Goal: Use online tool/utility: Utilize a website feature to perform a specific function

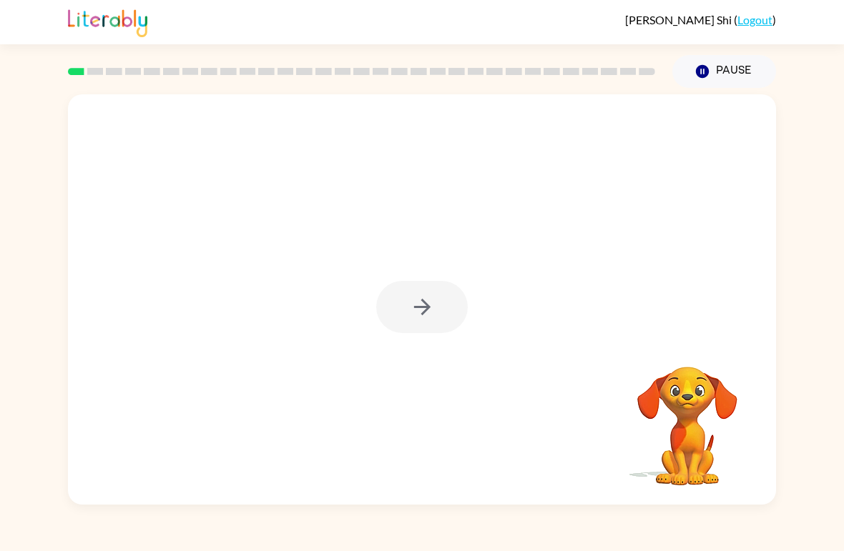
click at [439, 320] on div at bounding box center [422, 307] width 92 height 52
click at [440, 319] on button "button" at bounding box center [422, 307] width 92 height 52
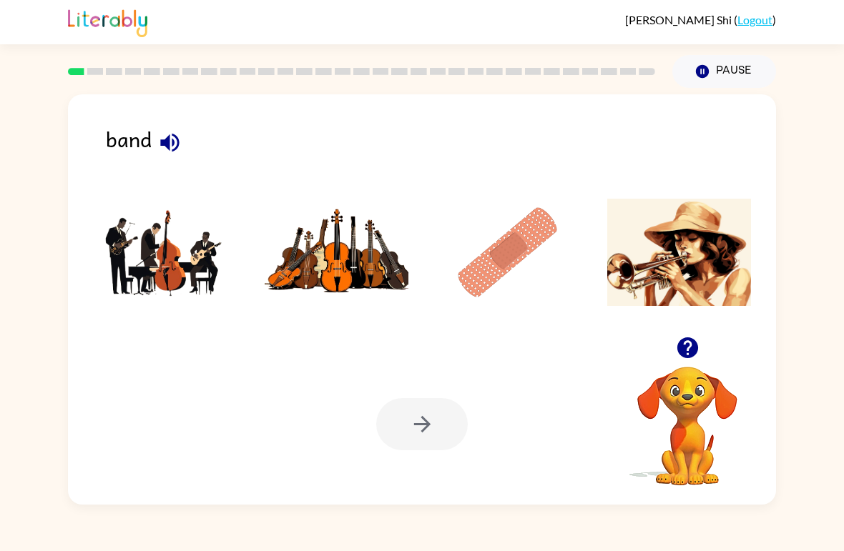
click at [168, 271] on img at bounding box center [165, 252] width 144 height 107
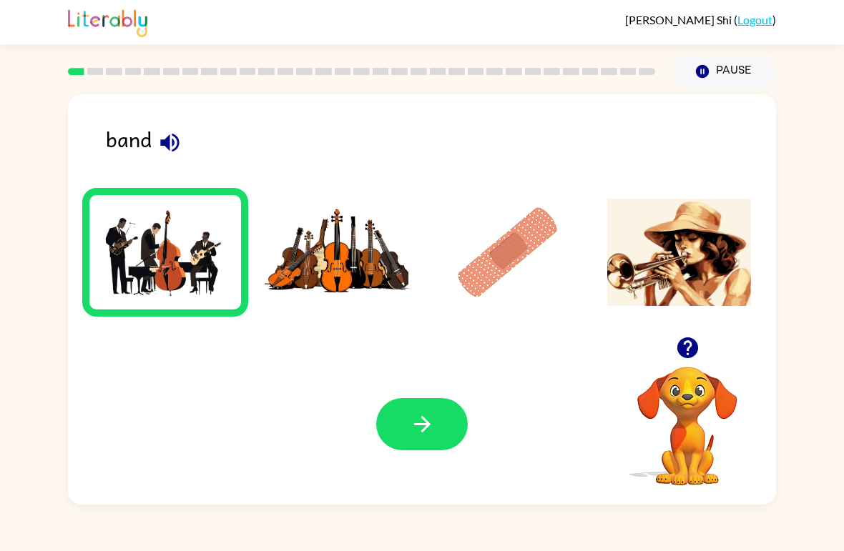
click at [422, 422] on icon "button" at bounding box center [422, 424] width 25 height 25
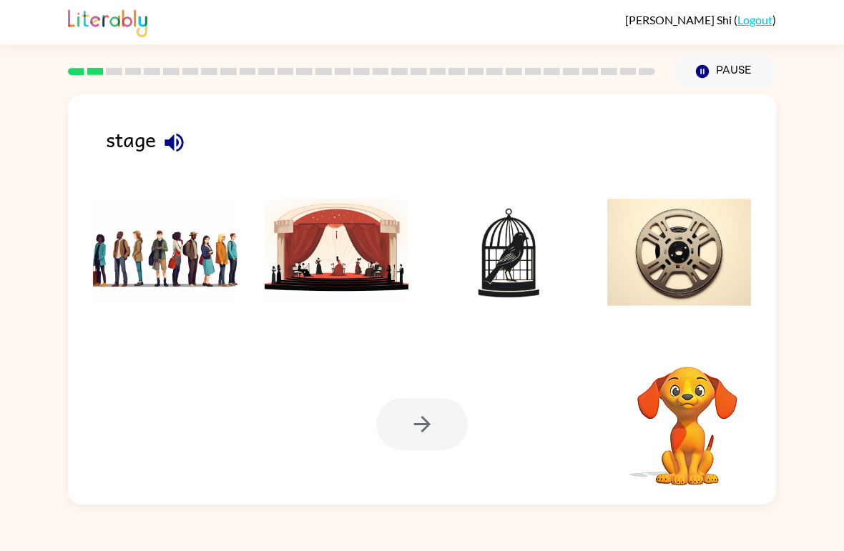
click at [320, 255] on img at bounding box center [337, 252] width 144 height 107
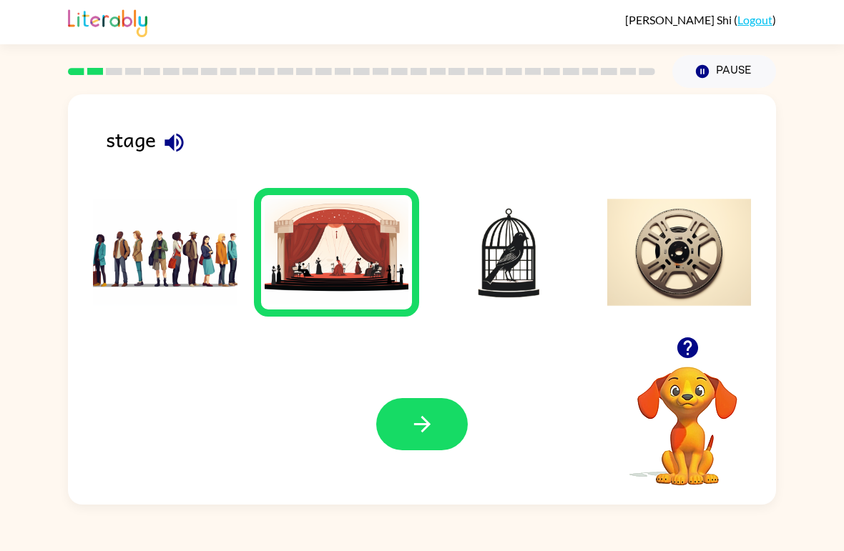
click at [417, 410] on button "button" at bounding box center [422, 424] width 92 height 52
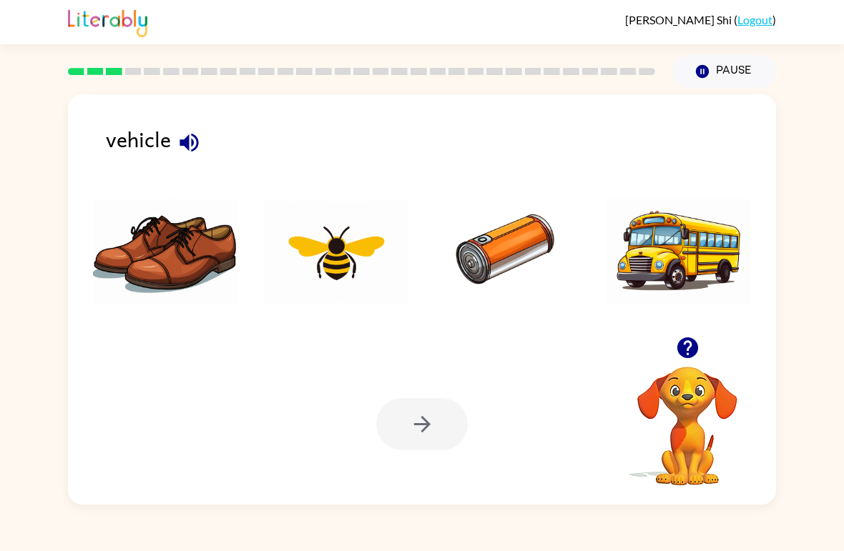
click at [699, 268] on img at bounding box center [679, 252] width 144 height 107
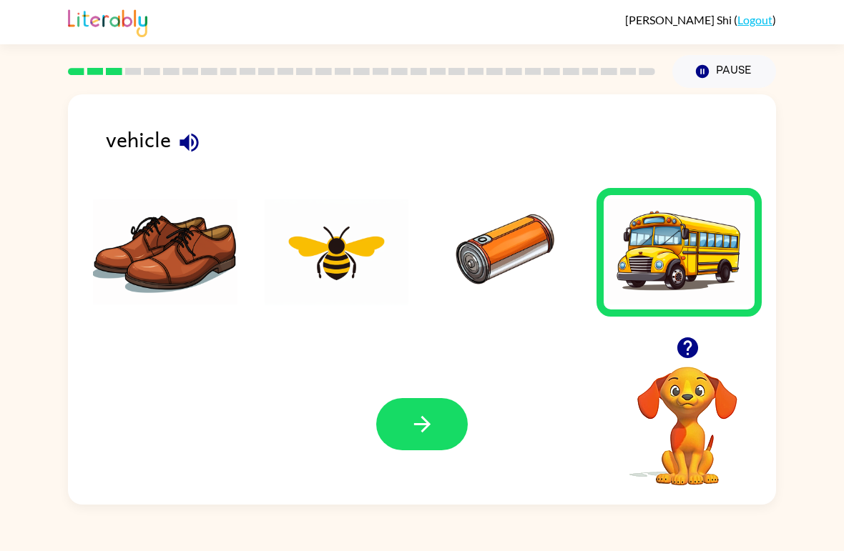
click at [425, 425] on icon "button" at bounding box center [421, 424] width 16 height 16
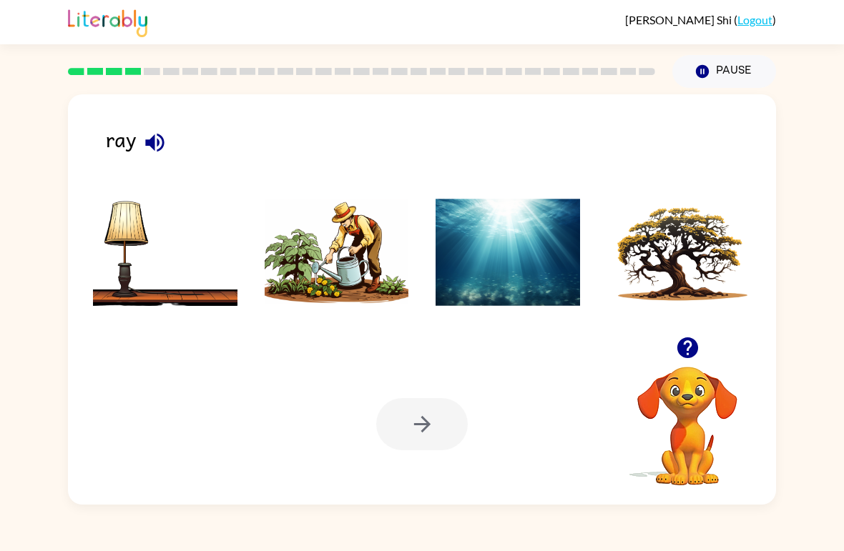
click at [512, 272] on img at bounding box center [507, 252] width 144 height 107
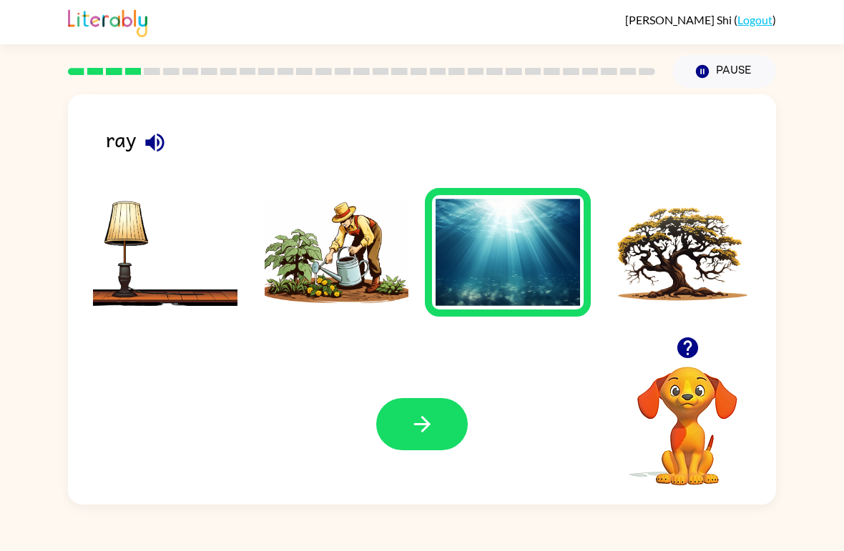
click at [421, 433] on icon "button" at bounding box center [422, 424] width 25 height 25
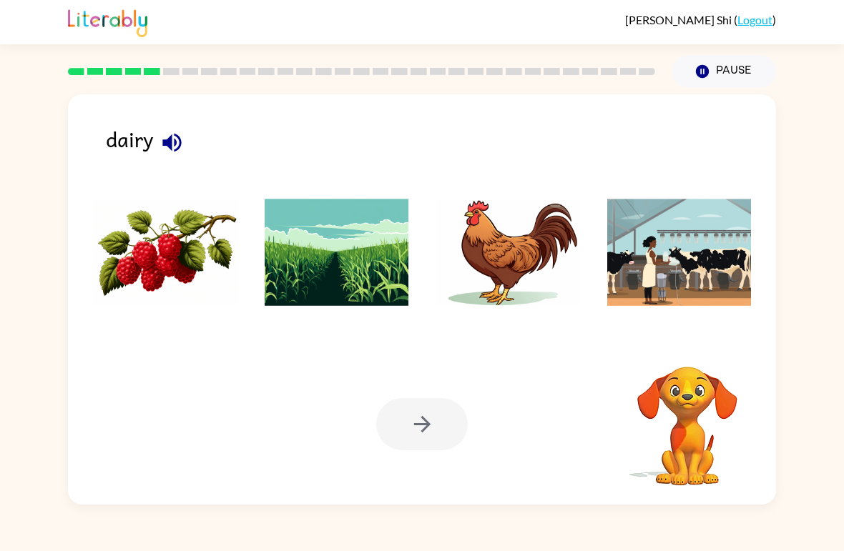
click at [177, 240] on img at bounding box center [165, 252] width 144 height 107
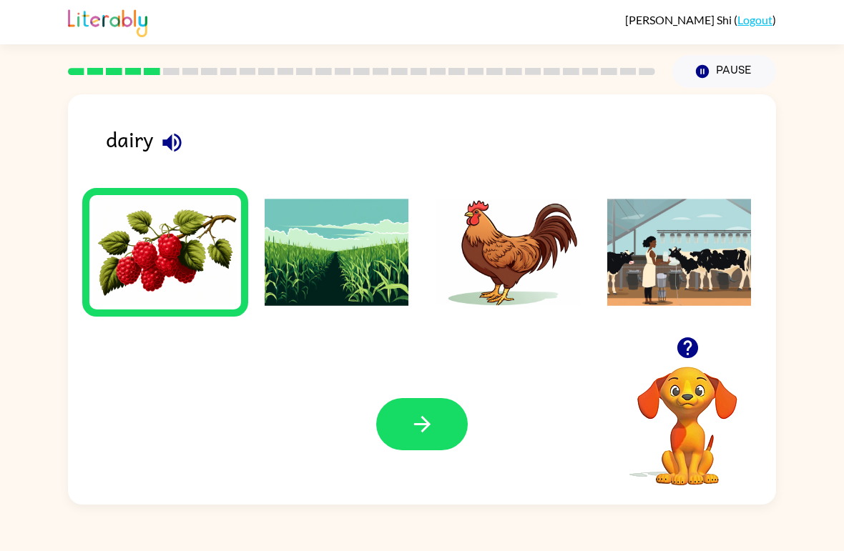
click at [440, 495] on div "Your browser must support playing .mp4 files to use Literably. Please try using…" at bounding box center [422, 424] width 708 height 161
click at [689, 276] on img at bounding box center [679, 252] width 144 height 107
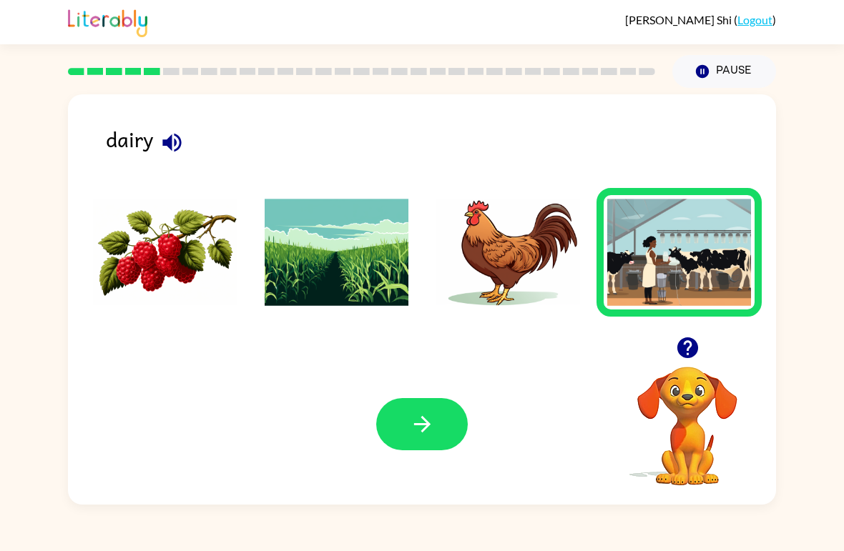
click at [422, 415] on icon "button" at bounding box center [422, 424] width 25 height 25
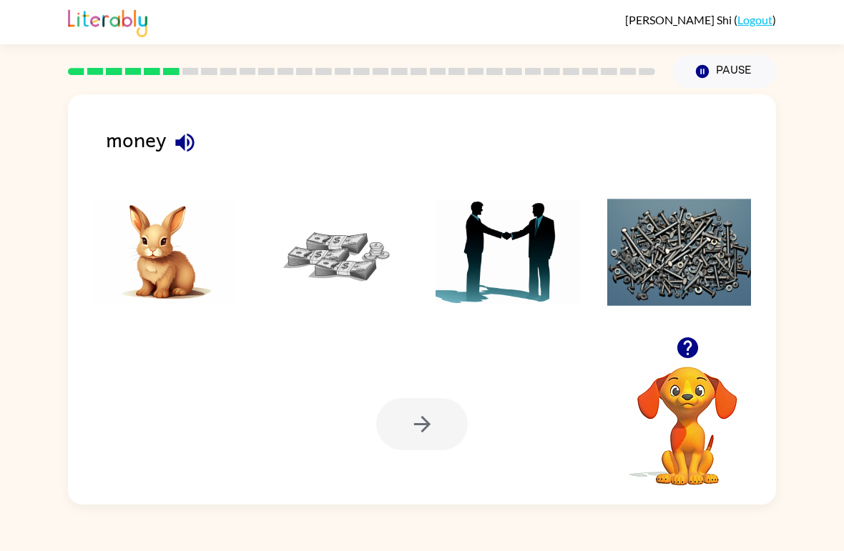
click at [353, 263] on img at bounding box center [337, 252] width 144 height 107
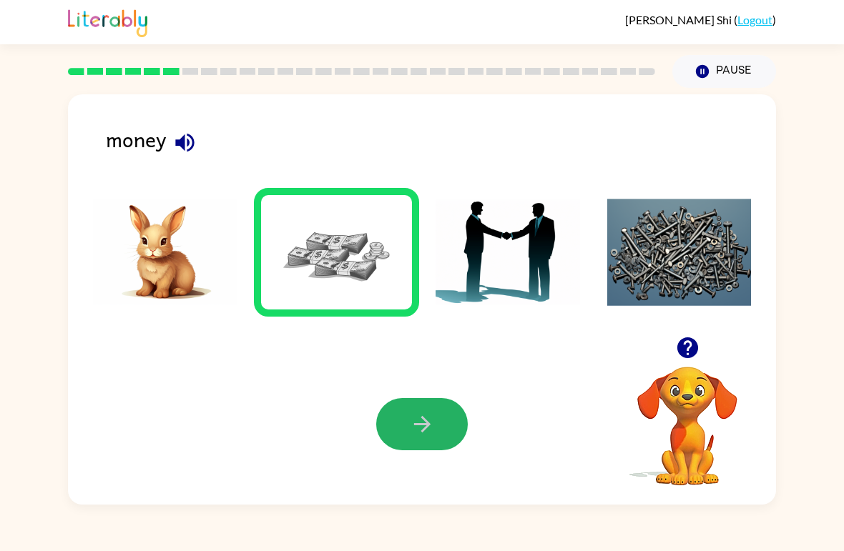
click at [423, 420] on icon "button" at bounding box center [421, 424] width 16 height 16
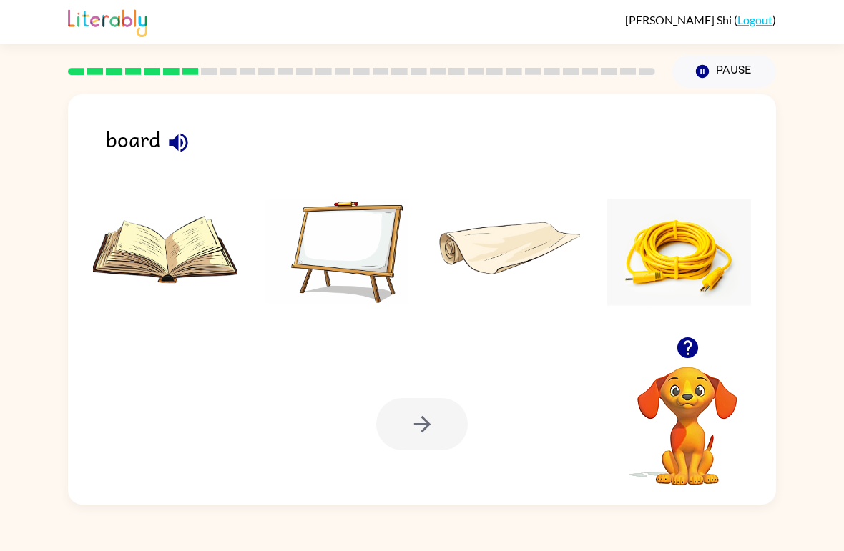
click at [352, 285] on img at bounding box center [337, 252] width 144 height 107
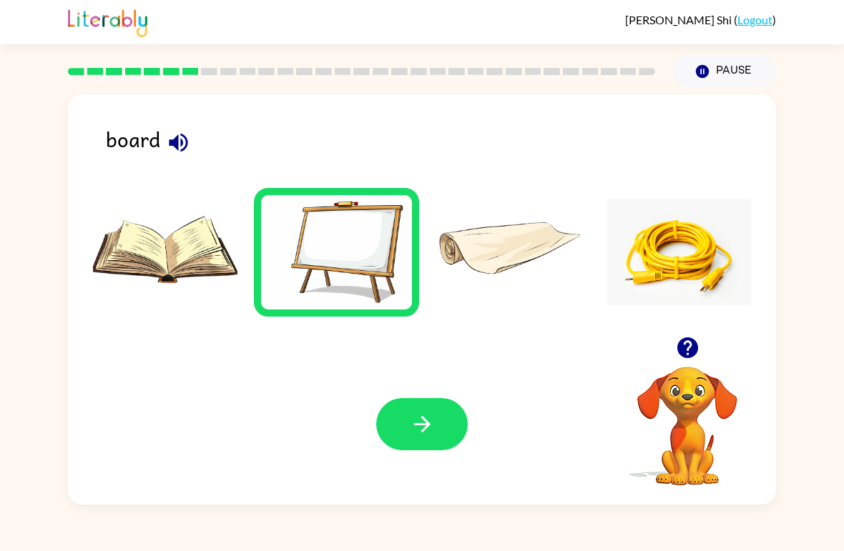
click at [406, 418] on button "button" at bounding box center [422, 424] width 92 height 52
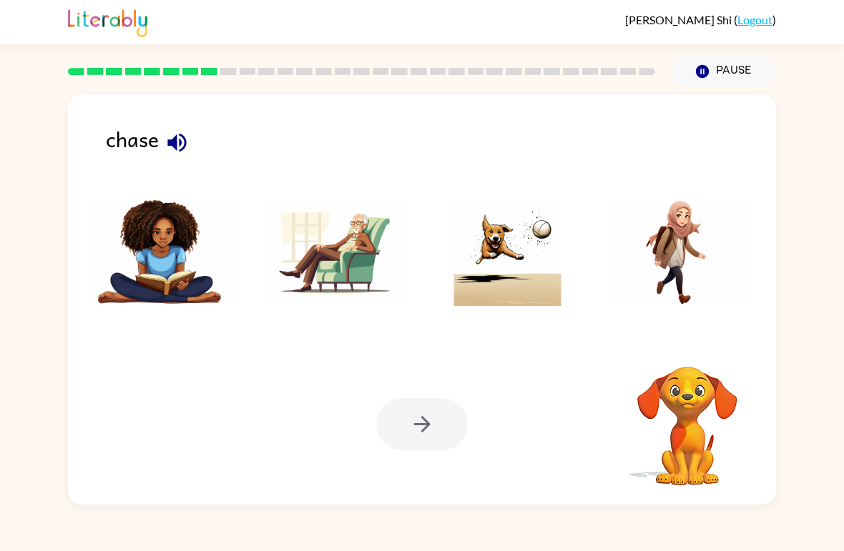
click at [499, 276] on img at bounding box center [507, 252] width 144 height 107
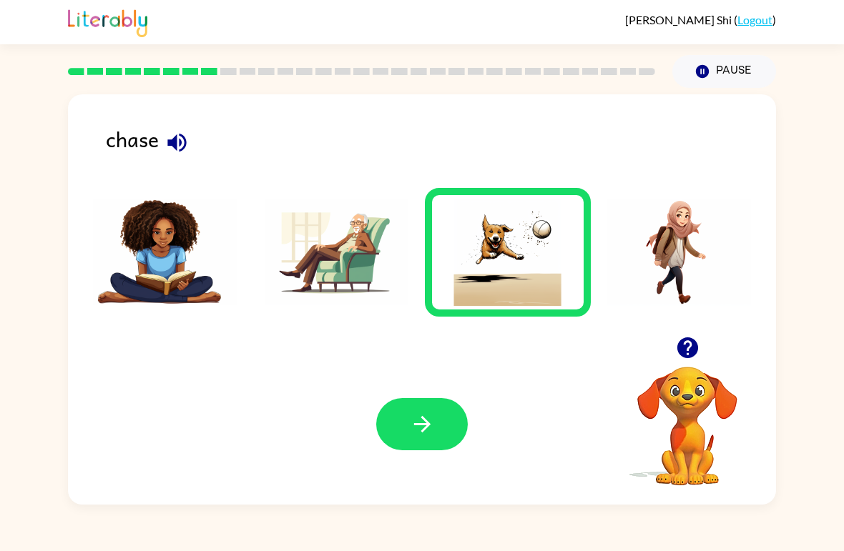
click at [422, 444] on button "button" at bounding box center [422, 424] width 92 height 52
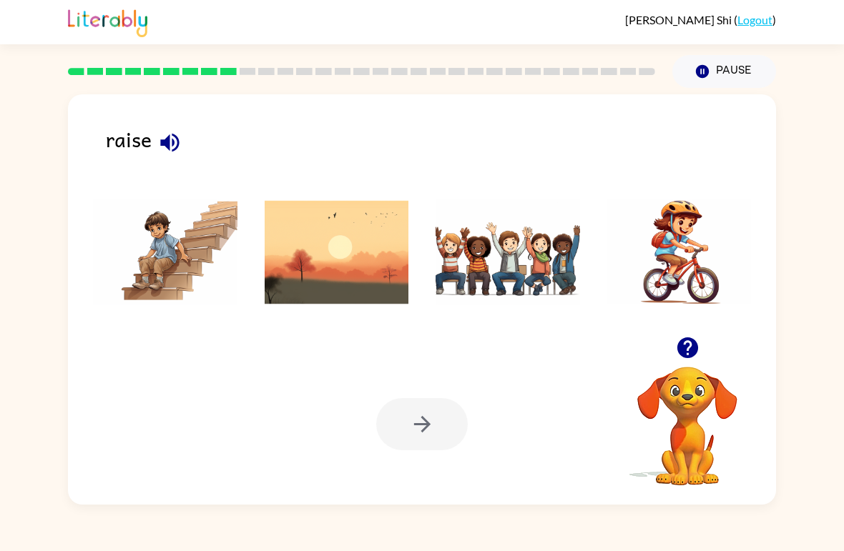
click at [506, 275] on img at bounding box center [507, 252] width 144 height 107
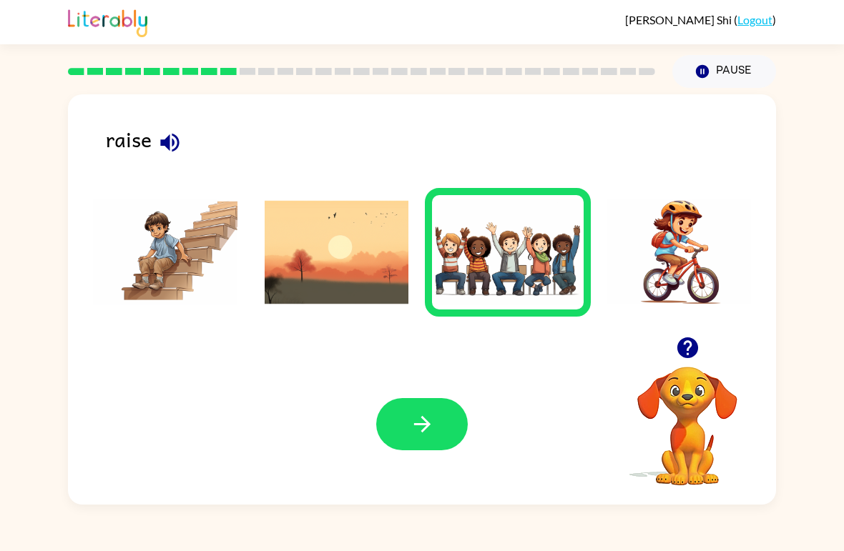
click at [441, 440] on button "button" at bounding box center [422, 424] width 92 height 52
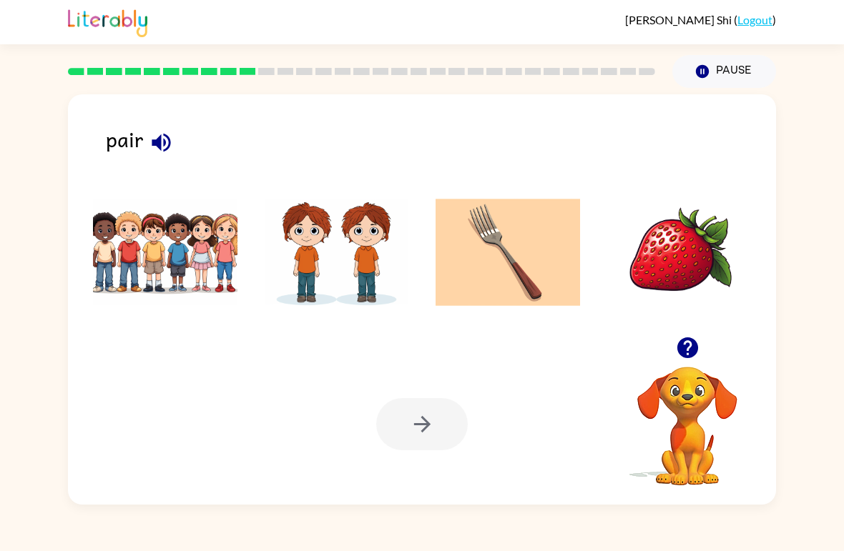
click at [350, 282] on img at bounding box center [337, 252] width 144 height 107
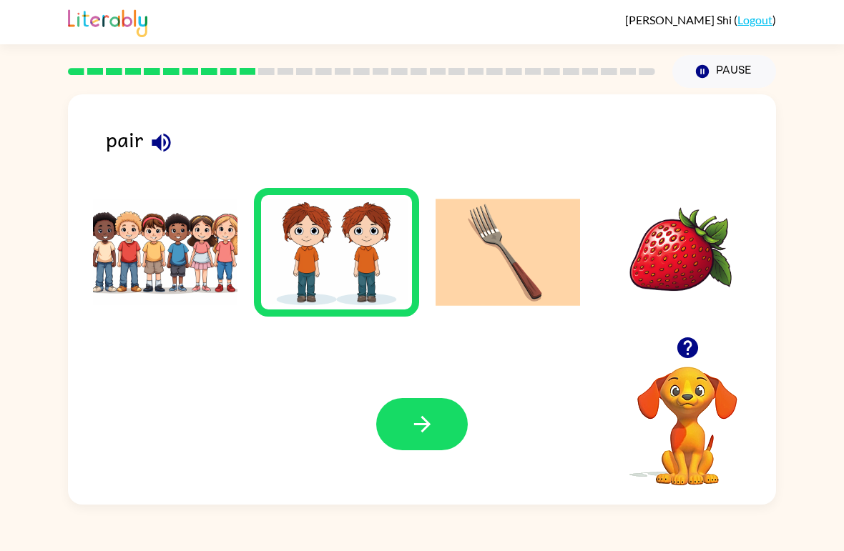
click at [414, 459] on div "Your browser must support playing .mp4 files to use Literably. Please try using…" at bounding box center [422, 424] width 708 height 161
click at [422, 437] on icon "button" at bounding box center [422, 424] width 25 height 25
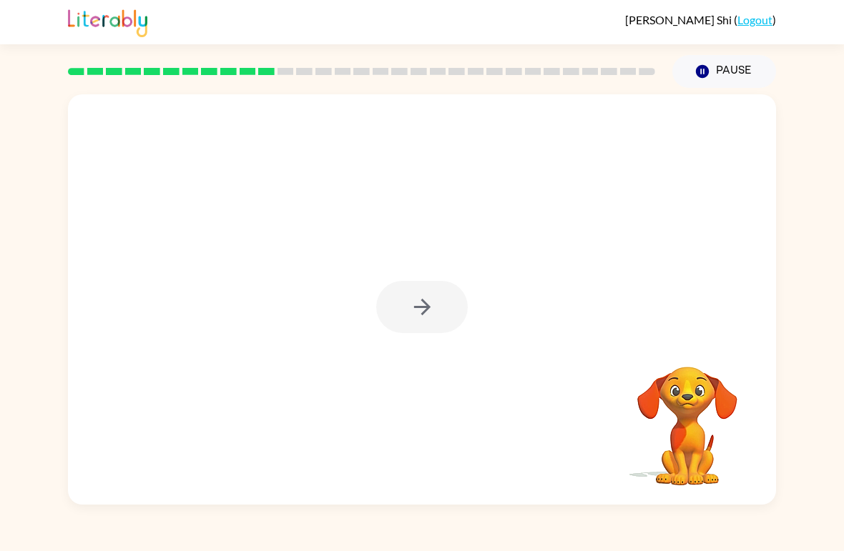
click at [423, 305] on div at bounding box center [422, 307] width 92 height 52
click at [424, 315] on icon "button" at bounding box center [422, 307] width 25 height 25
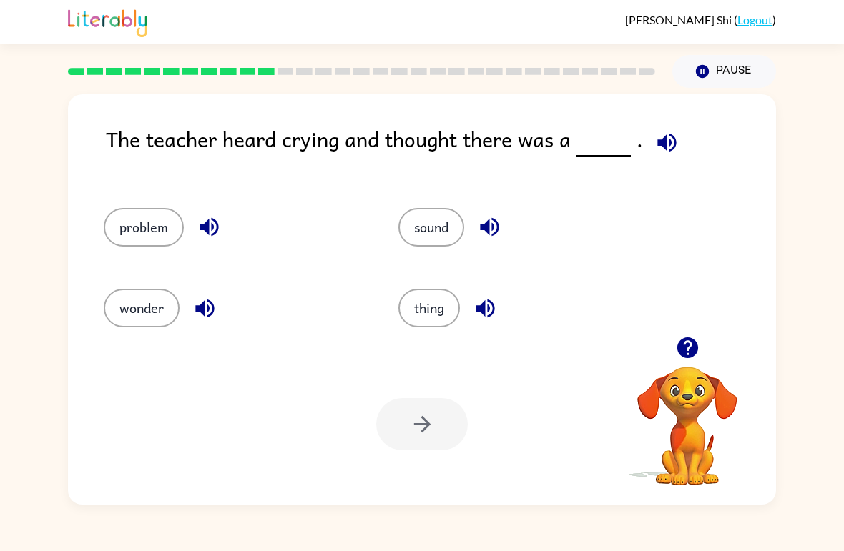
click at [143, 217] on button "problem" at bounding box center [144, 227] width 80 height 39
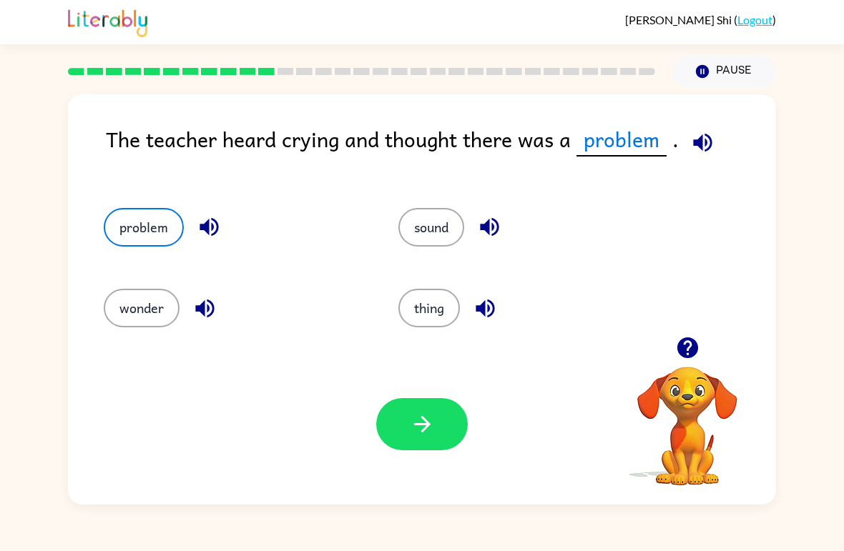
click at [439, 428] on button "button" at bounding box center [422, 424] width 92 height 52
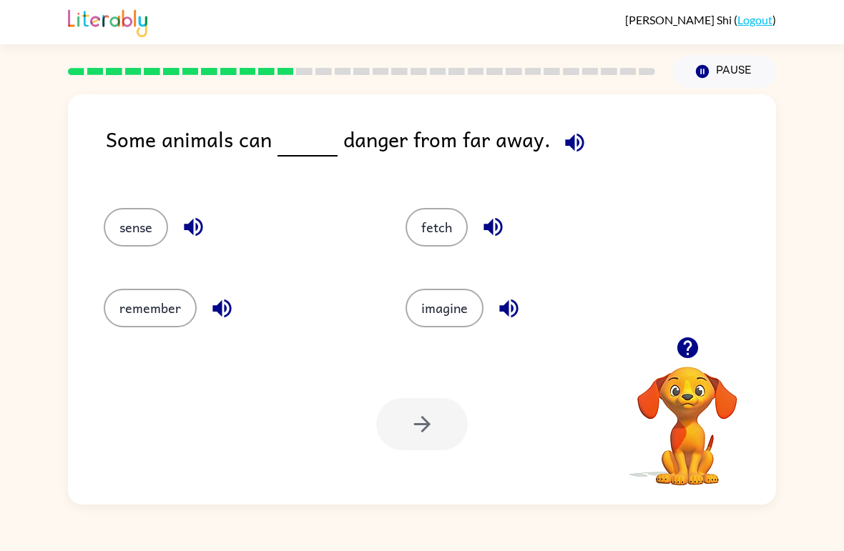
click at [127, 218] on button "sense" at bounding box center [136, 227] width 64 height 39
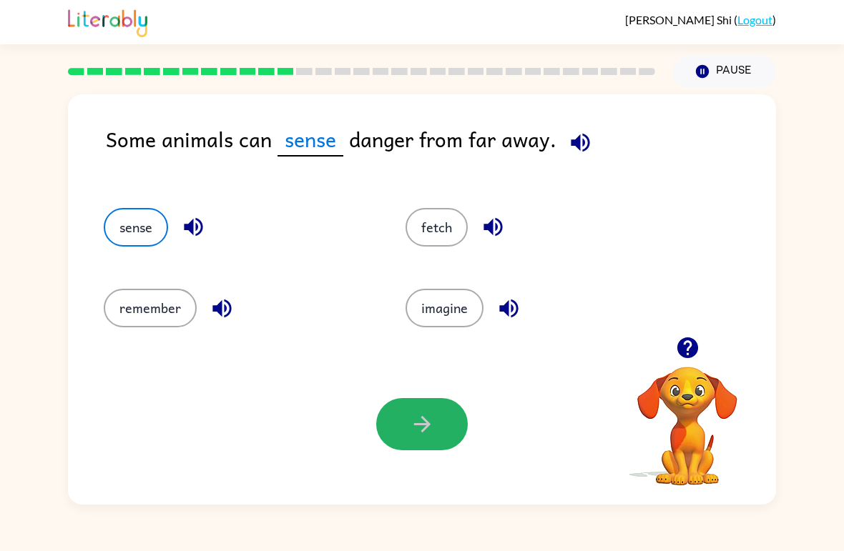
click at [433, 434] on icon "button" at bounding box center [422, 424] width 25 height 25
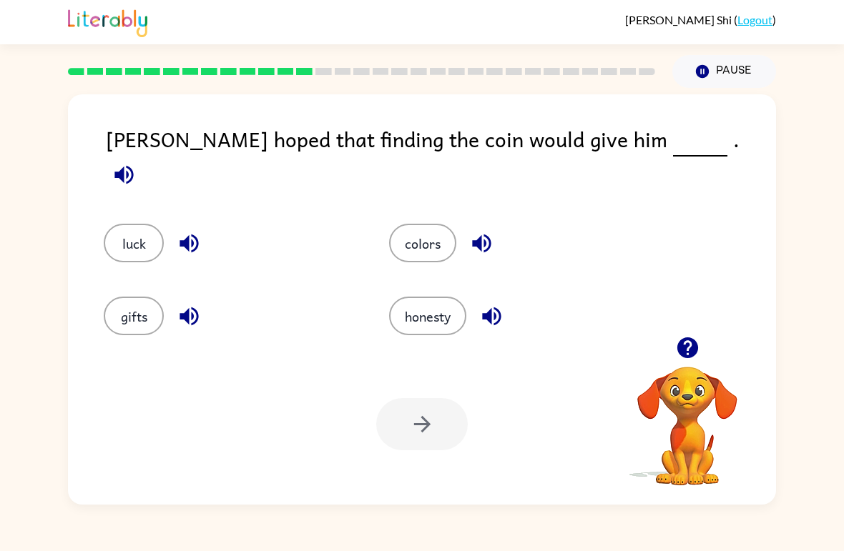
click at [118, 225] on button "luck" at bounding box center [134, 243] width 60 height 39
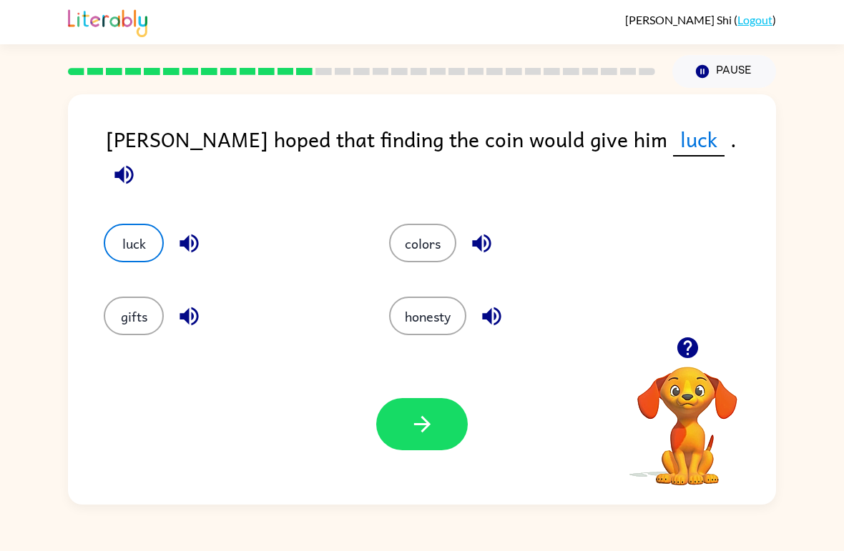
click at [435, 419] on button "button" at bounding box center [422, 424] width 92 height 52
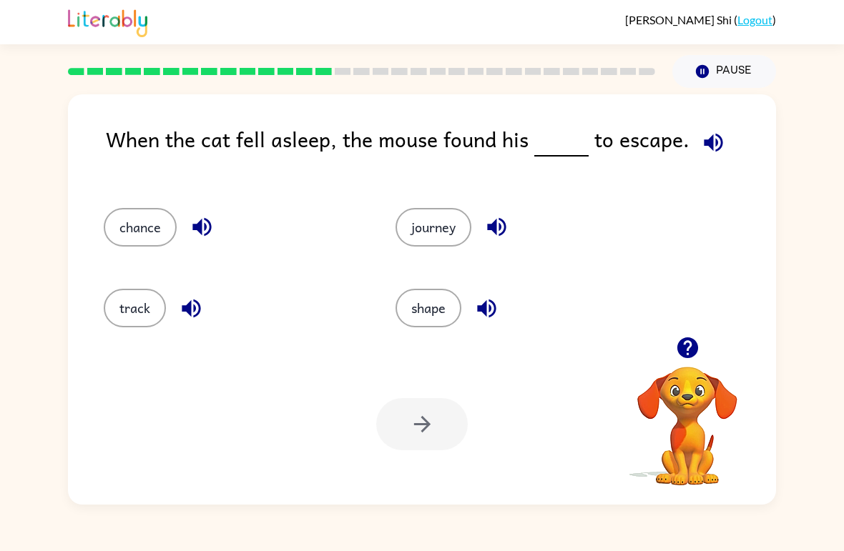
click at [133, 245] on button "chance" at bounding box center [140, 227] width 73 height 39
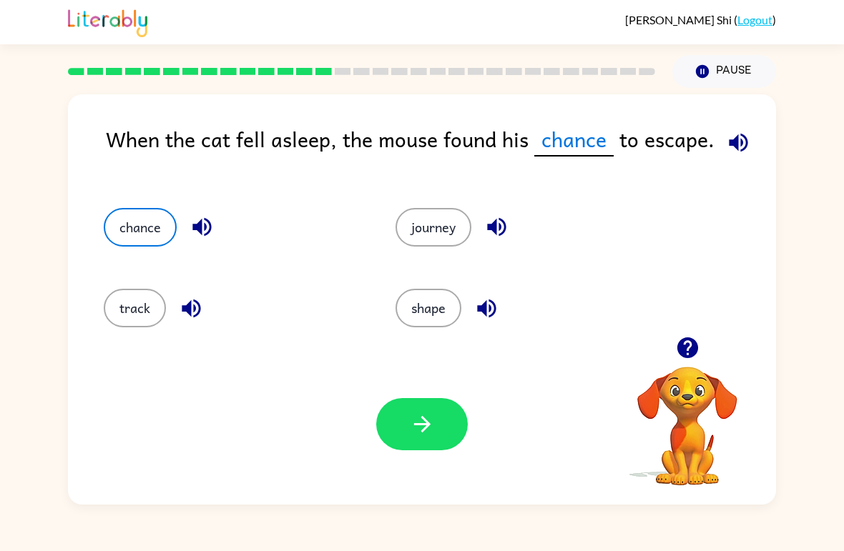
click at [425, 433] on icon "button" at bounding box center [422, 424] width 25 height 25
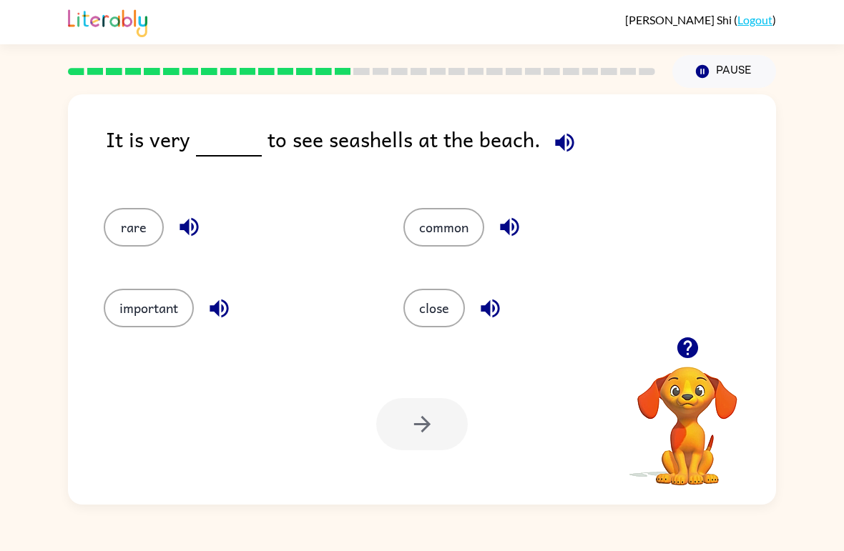
click at [144, 234] on button "rare" at bounding box center [134, 227] width 60 height 39
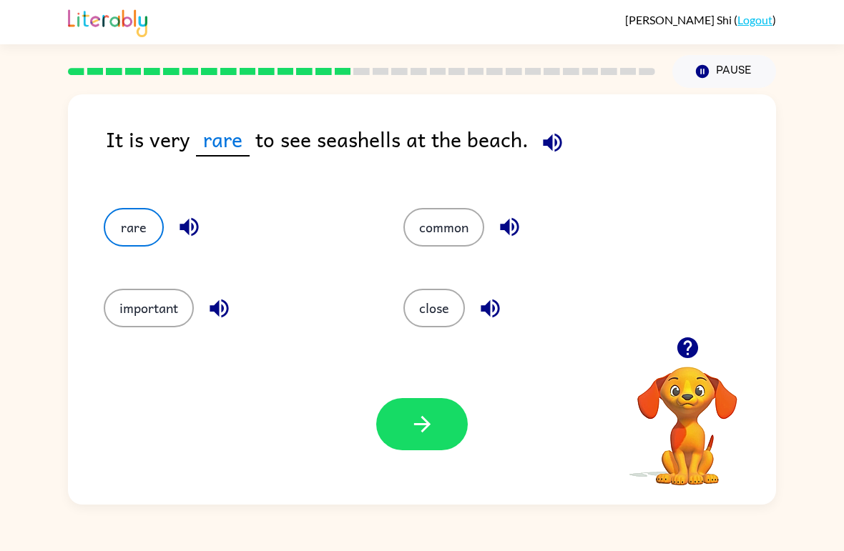
click at [465, 229] on button "common" at bounding box center [443, 227] width 81 height 39
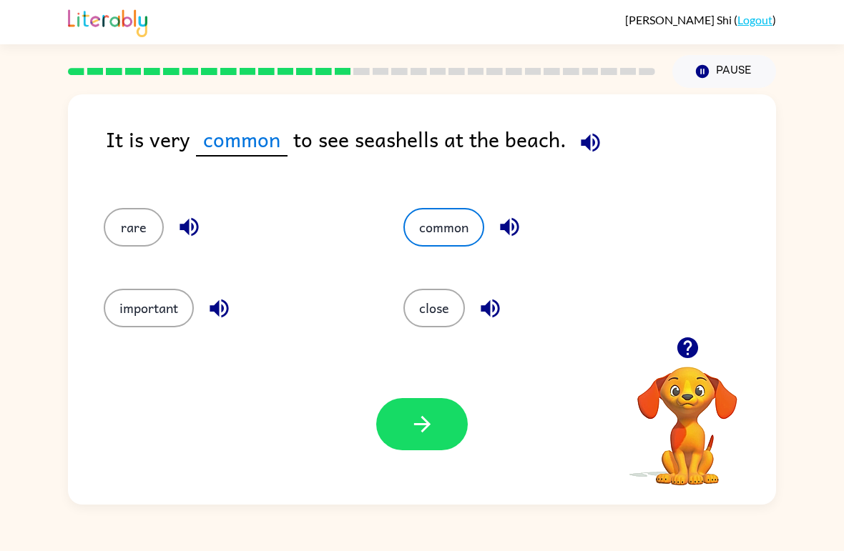
click at [427, 427] on icon "button" at bounding box center [421, 424] width 16 height 16
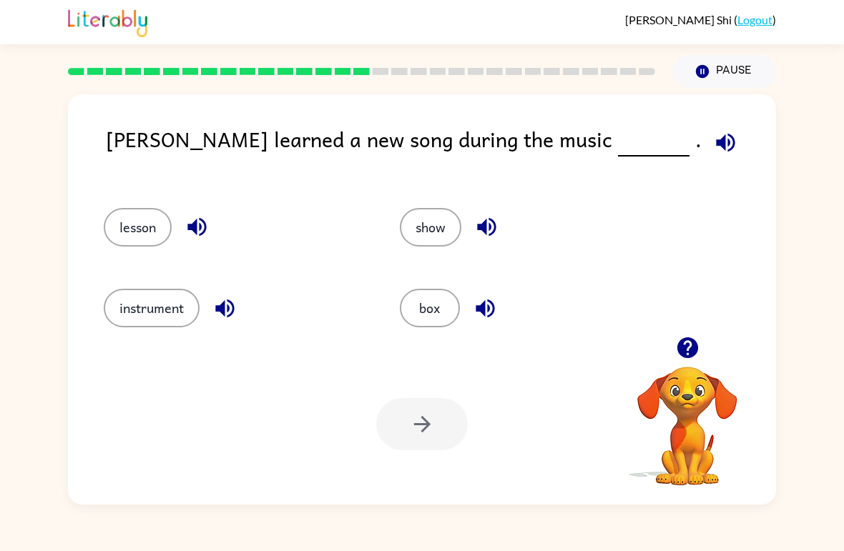
click at [147, 240] on button "lesson" at bounding box center [138, 227] width 68 height 39
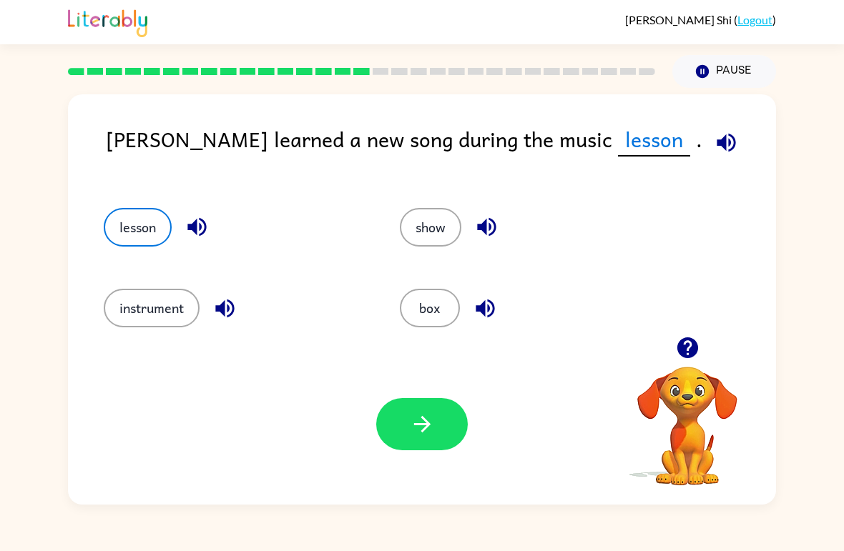
click at [434, 425] on icon "button" at bounding box center [422, 424] width 25 height 25
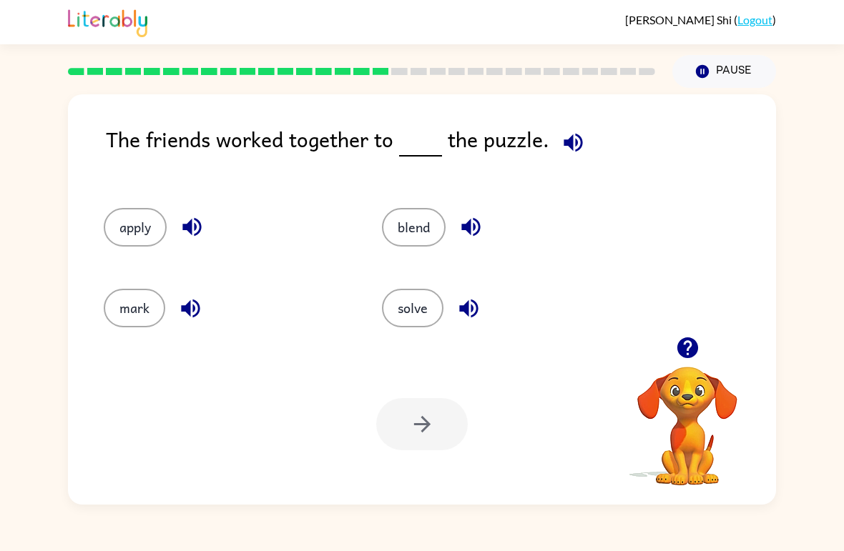
click at [420, 308] on button "solve" at bounding box center [412, 308] width 61 height 39
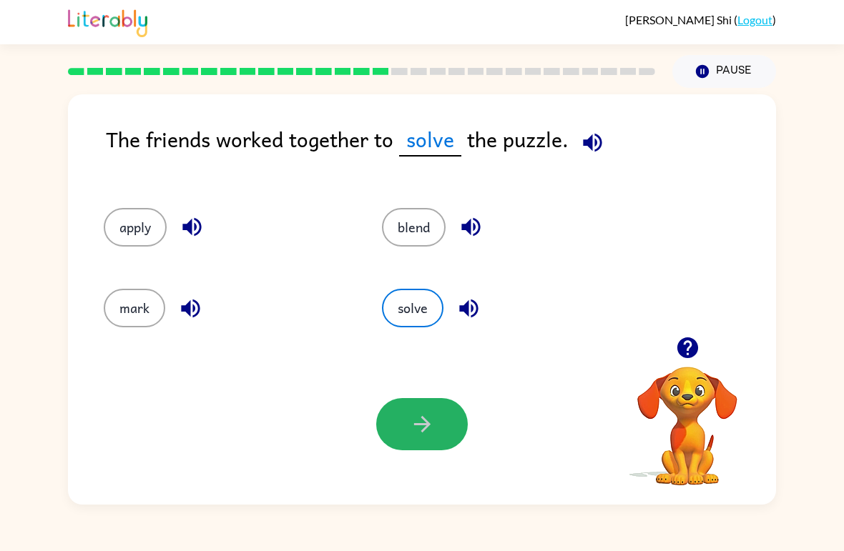
click at [439, 417] on button "button" at bounding box center [422, 424] width 92 height 52
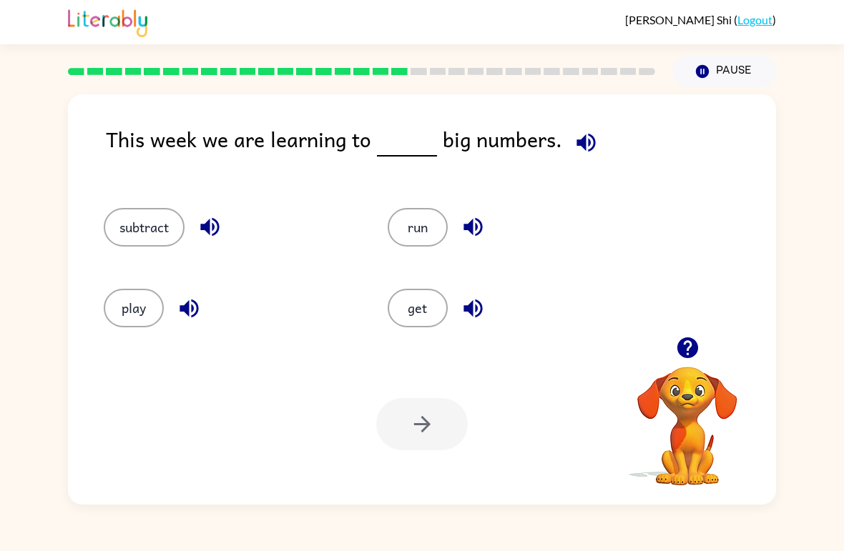
click at [408, 233] on button "run" at bounding box center [418, 227] width 60 height 39
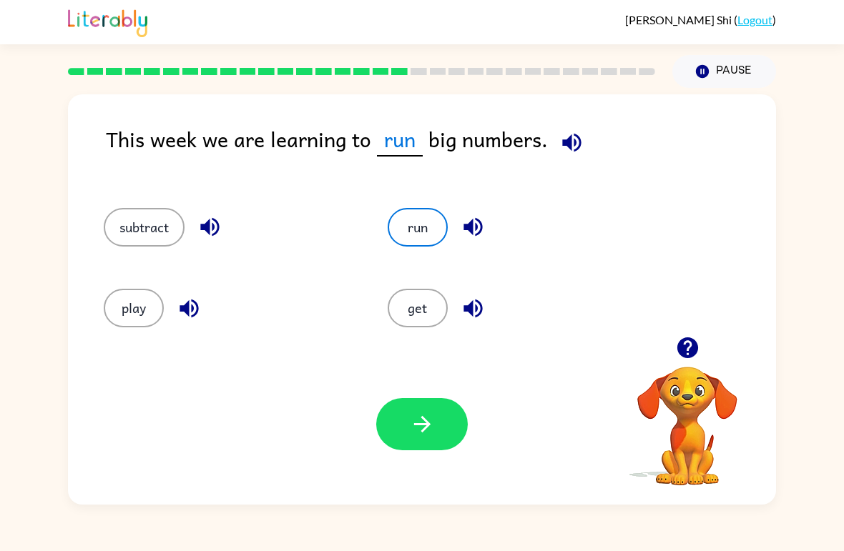
click at [404, 224] on button "run" at bounding box center [418, 227] width 60 height 39
click at [153, 227] on button "subtract" at bounding box center [144, 227] width 81 height 39
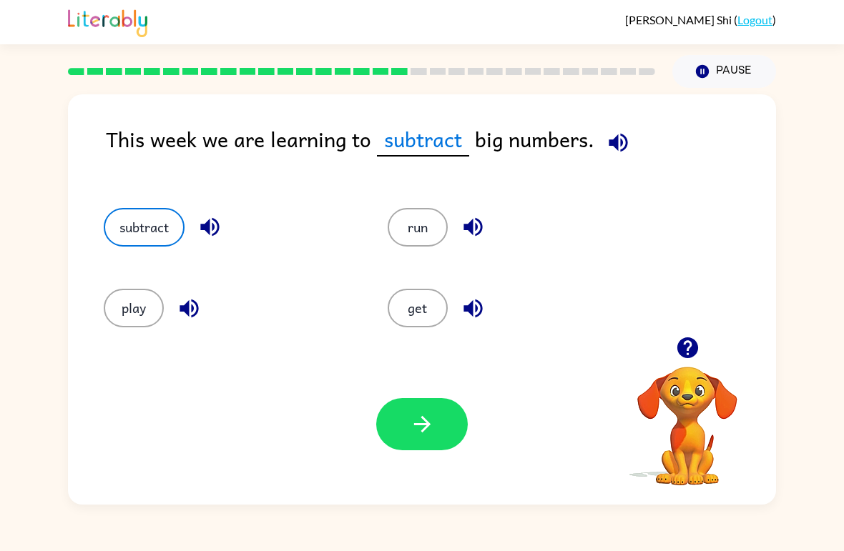
click at [425, 433] on icon "button" at bounding box center [422, 424] width 25 height 25
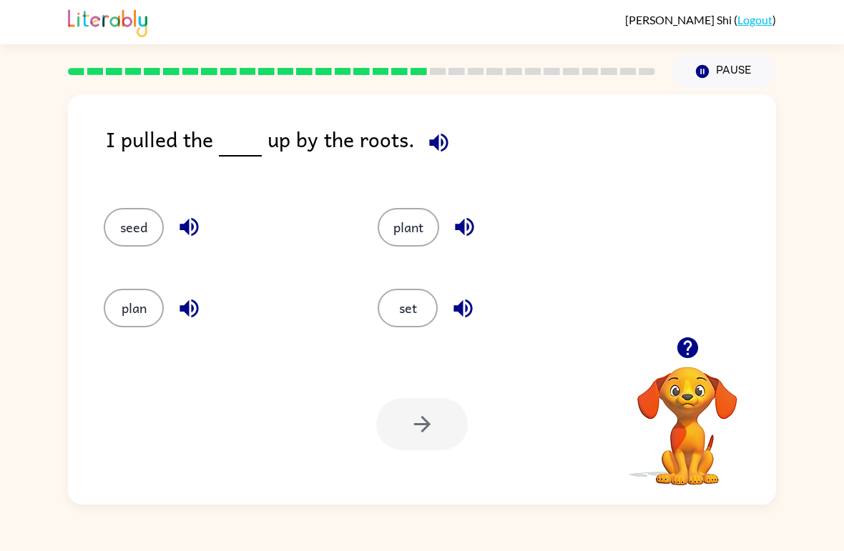
click at [413, 227] on button "plant" at bounding box center [408, 227] width 61 height 39
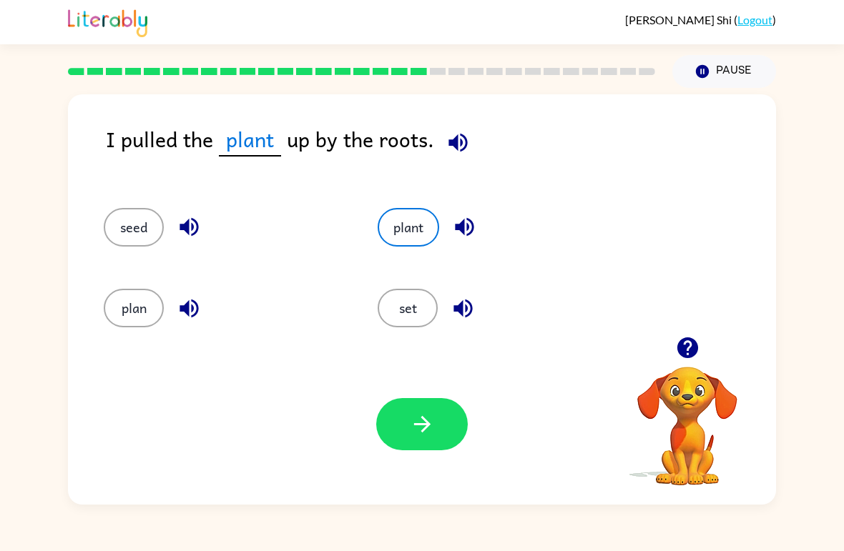
click at [425, 433] on icon "button" at bounding box center [422, 424] width 25 height 25
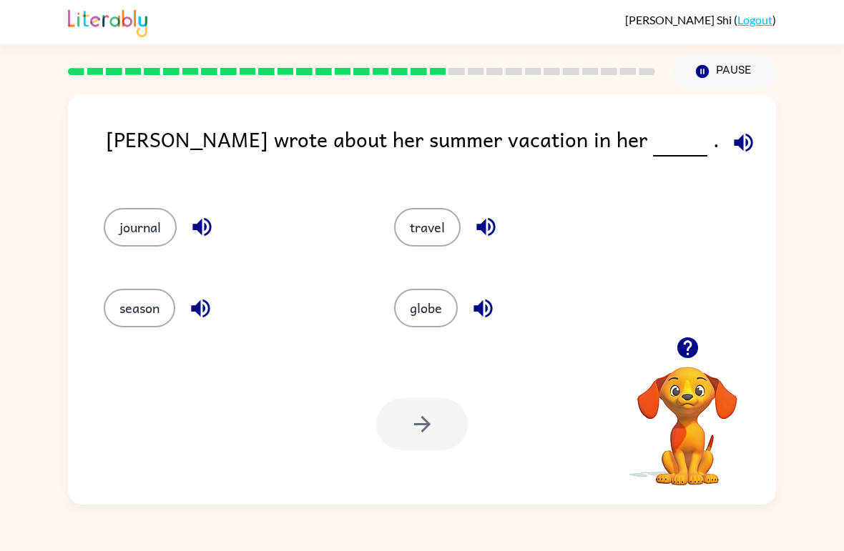
click at [119, 236] on button "journal" at bounding box center [140, 227] width 73 height 39
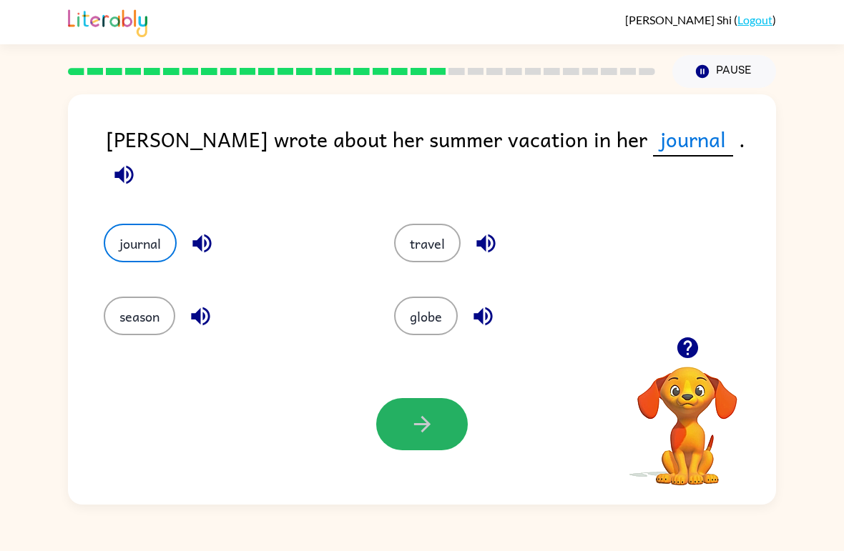
click at [430, 429] on icon "button" at bounding box center [422, 424] width 25 height 25
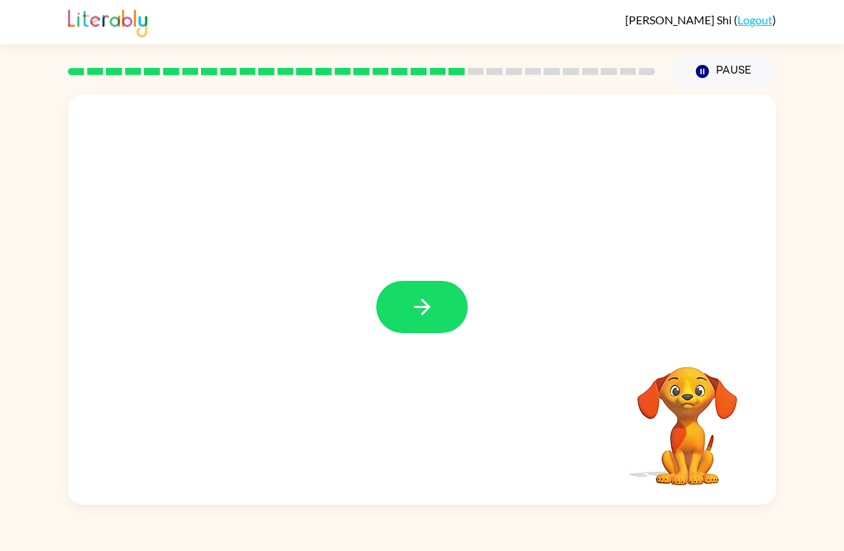
click at [432, 306] on icon "button" at bounding box center [422, 307] width 25 height 25
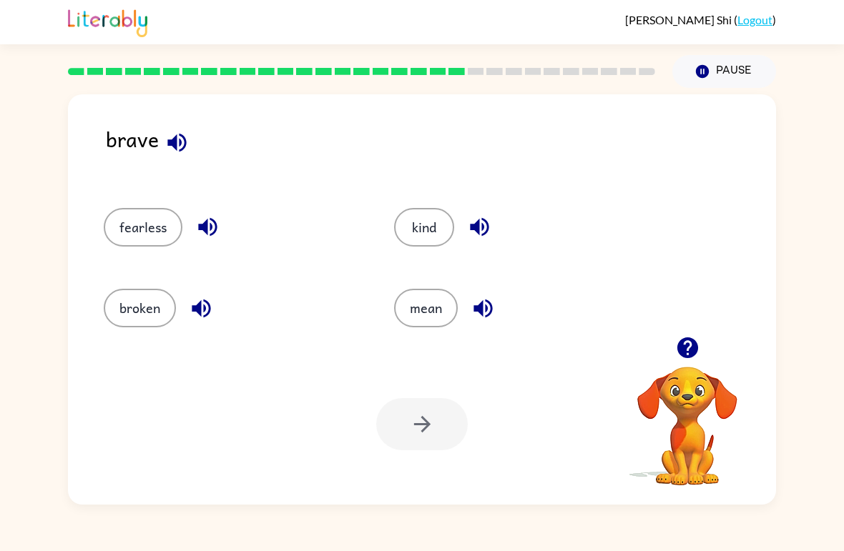
click at [150, 201] on div "fearless" at bounding box center [222, 221] width 290 height 81
click at [159, 227] on button "fearless" at bounding box center [143, 227] width 79 height 39
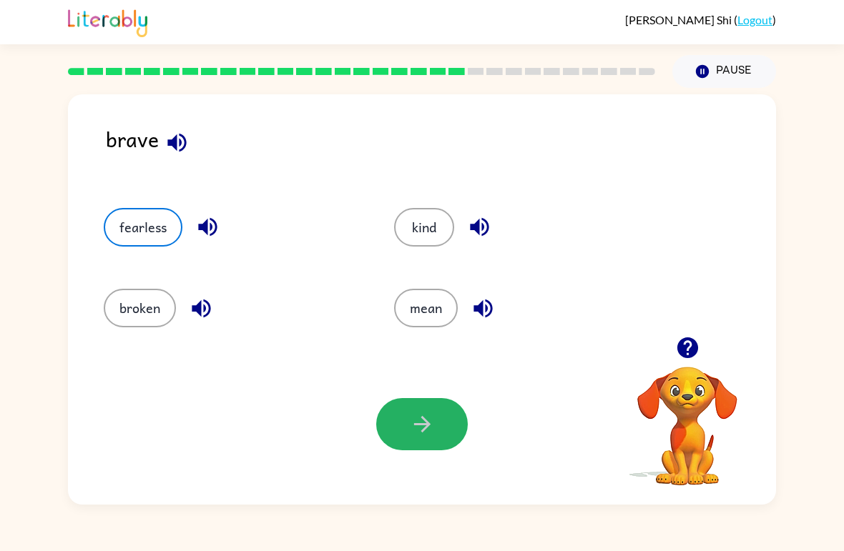
click at [429, 426] on icon "button" at bounding box center [421, 424] width 16 height 16
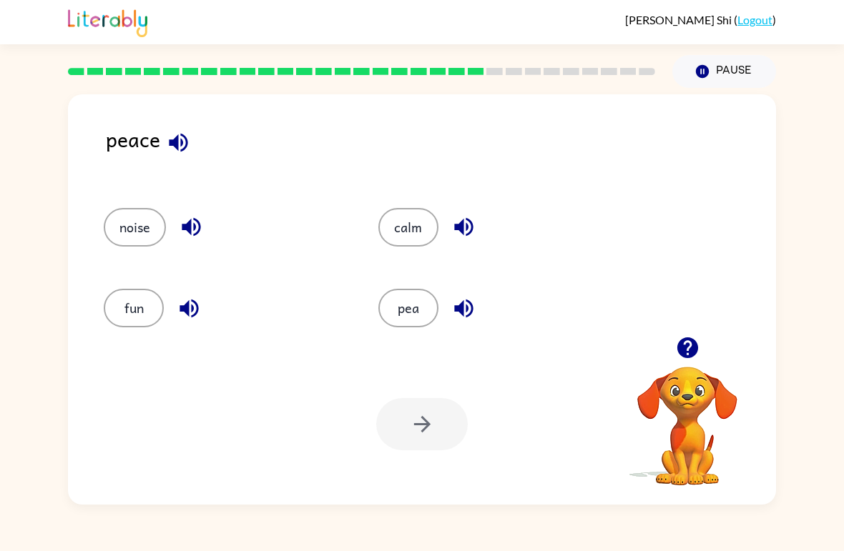
click at [400, 220] on button "calm" at bounding box center [408, 227] width 60 height 39
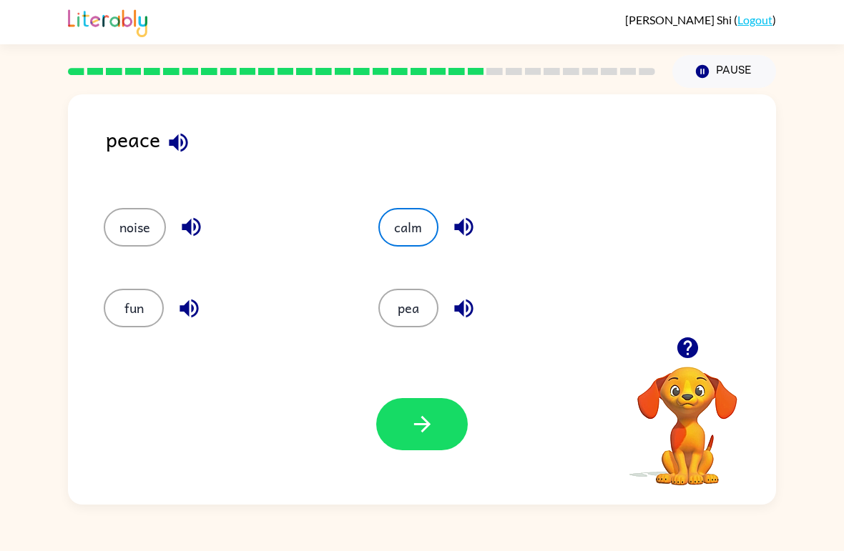
click at [414, 393] on div "Your browser must support playing .mp4 files to use Literably. Please try using…" at bounding box center [422, 424] width 708 height 161
click at [430, 418] on icon "button" at bounding box center [422, 424] width 25 height 25
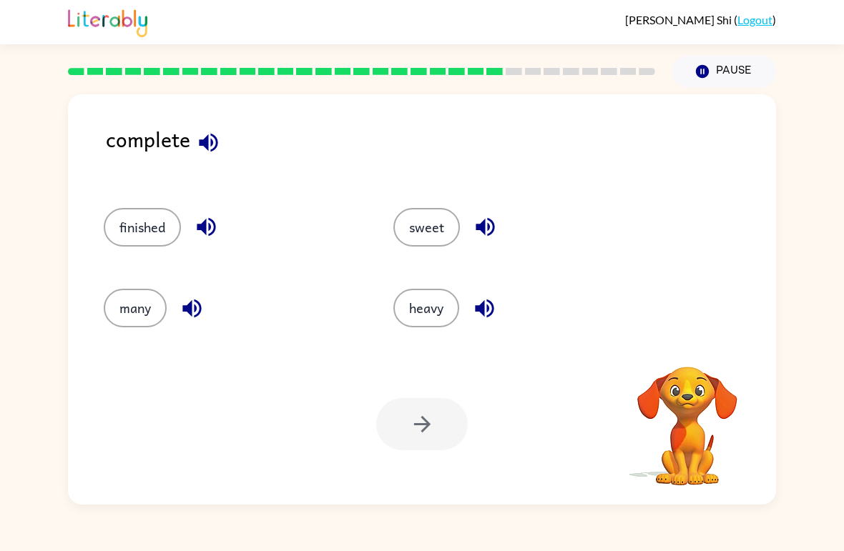
click at [145, 240] on button "finished" at bounding box center [142, 227] width 77 height 39
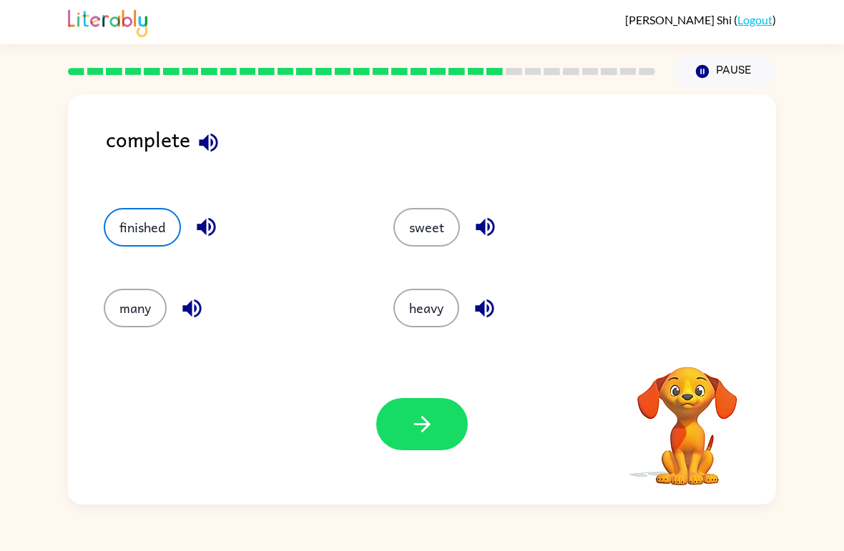
click at [400, 393] on div "Your browser must support playing .mp4 files to use Literably. Please try using…" at bounding box center [422, 424] width 708 height 161
click at [410, 425] on icon "button" at bounding box center [422, 424] width 25 height 25
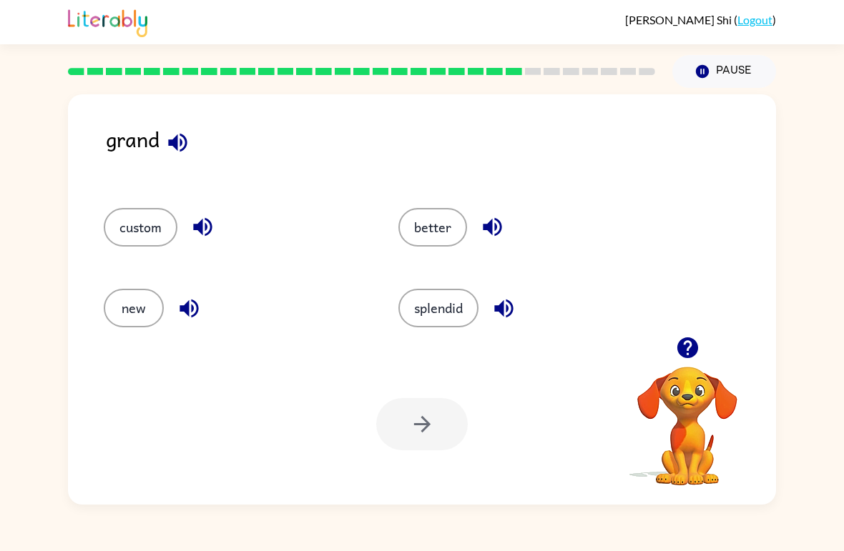
click at [449, 317] on button "splendid" at bounding box center [438, 308] width 80 height 39
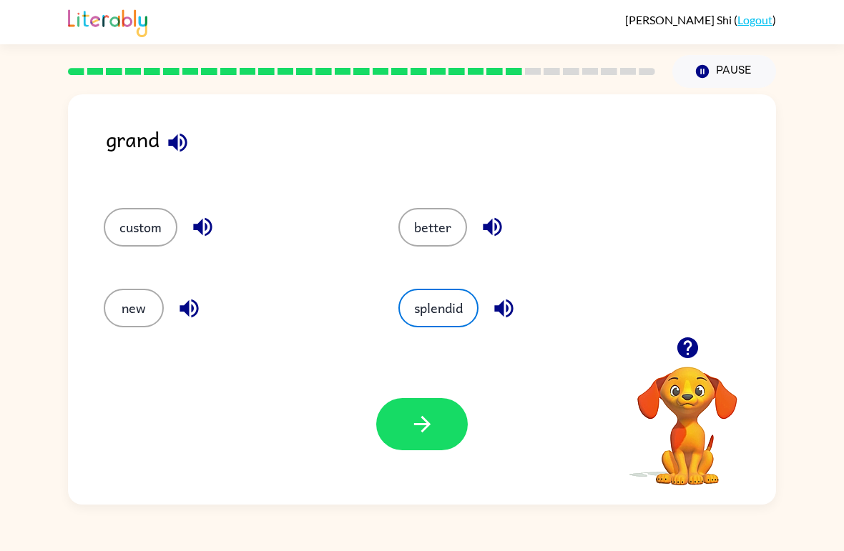
click at [417, 428] on icon "button" at bounding box center [422, 424] width 25 height 25
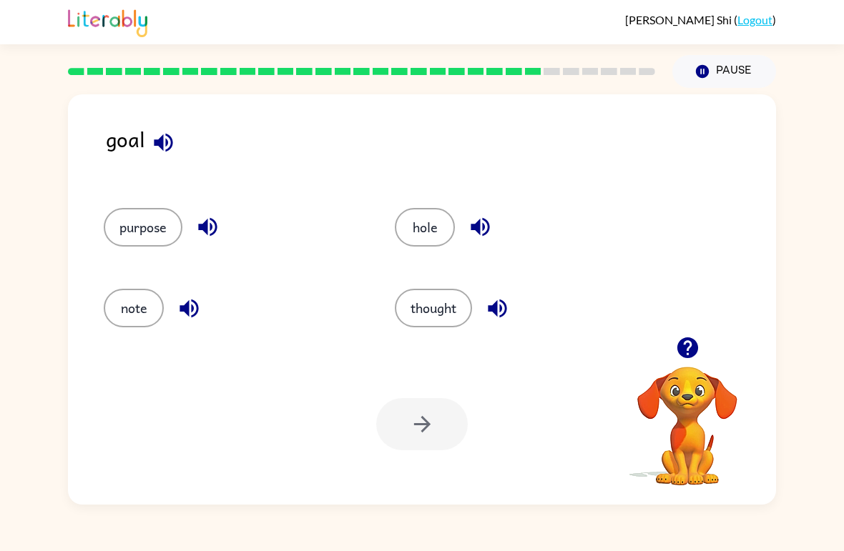
click at [132, 214] on button "purpose" at bounding box center [143, 227] width 79 height 39
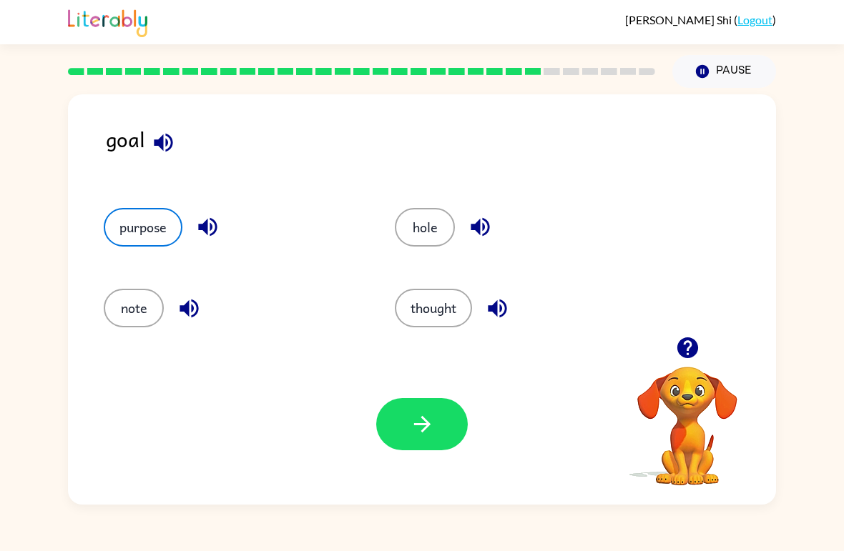
click at [406, 240] on button "hole" at bounding box center [425, 227] width 60 height 39
click at [144, 320] on button "note" at bounding box center [134, 308] width 60 height 39
click at [440, 317] on button "thought" at bounding box center [433, 308] width 77 height 39
click at [139, 302] on button "note" at bounding box center [134, 308] width 60 height 39
click at [390, 410] on button "button" at bounding box center [422, 424] width 92 height 52
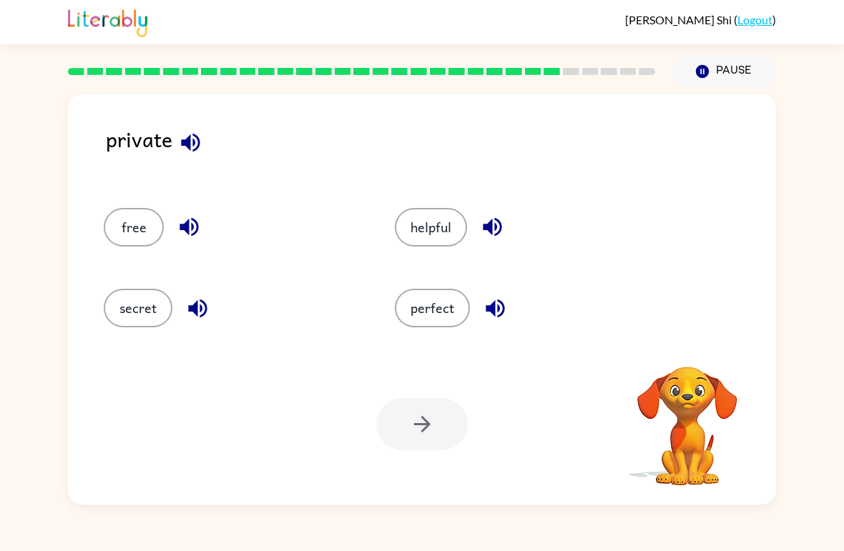
click at [413, 422] on div at bounding box center [422, 424] width 92 height 52
click at [424, 421] on div at bounding box center [422, 424] width 92 height 52
click at [425, 444] on div at bounding box center [422, 424] width 92 height 52
click at [142, 310] on button "secret" at bounding box center [138, 308] width 69 height 39
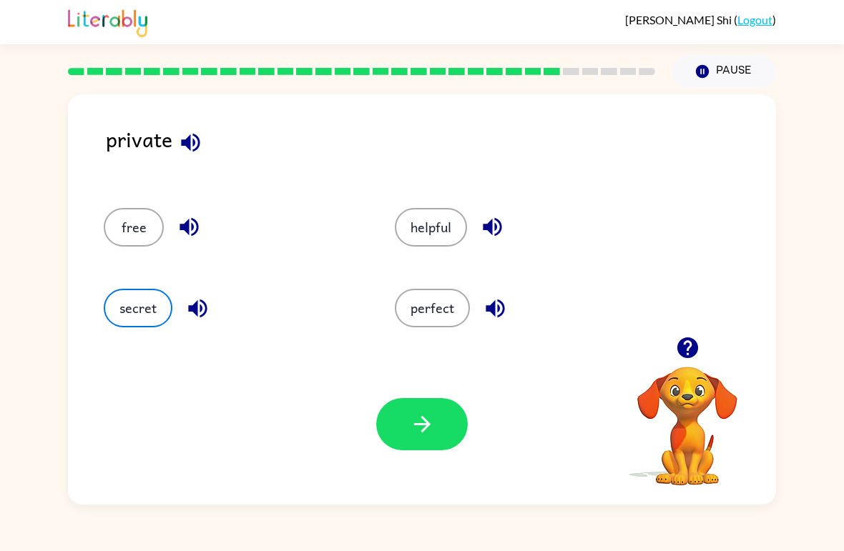
click at [430, 433] on icon "button" at bounding box center [422, 424] width 25 height 25
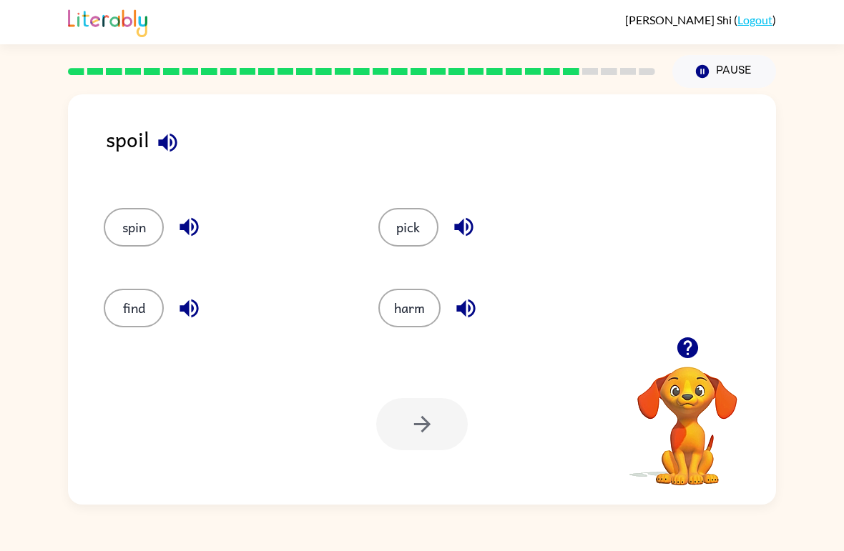
click at [687, 354] on icon "button" at bounding box center [687, 347] width 25 height 25
click at [697, 339] on icon "button" at bounding box center [687, 347] width 25 height 25
click at [158, 316] on button "find" at bounding box center [134, 308] width 60 height 39
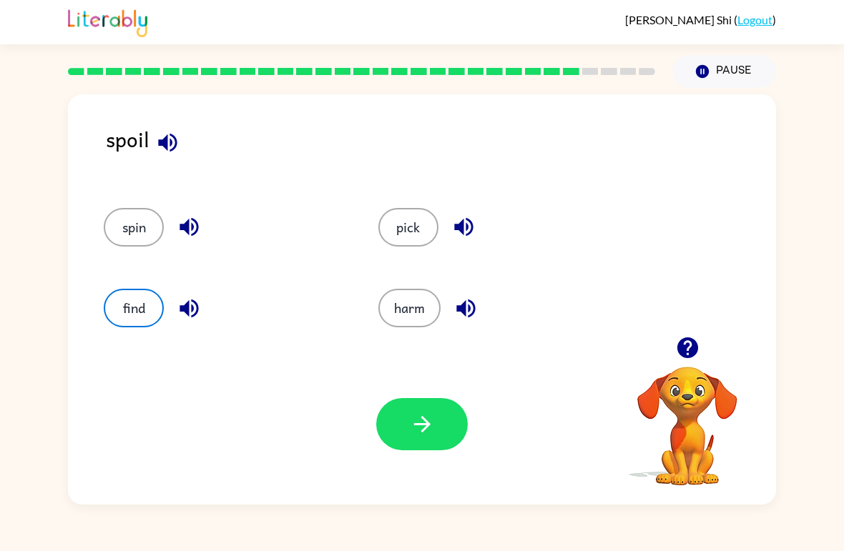
click at [397, 237] on button "pick" at bounding box center [408, 227] width 60 height 39
click at [419, 317] on button "harm" at bounding box center [409, 308] width 62 height 39
click at [430, 406] on button "button" at bounding box center [422, 424] width 92 height 52
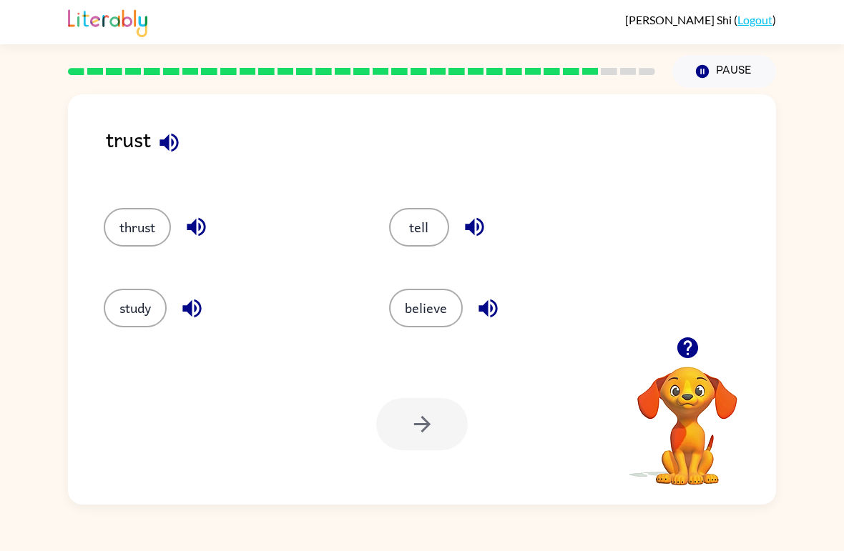
click at [434, 322] on button "believe" at bounding box center [426, 308] width 74 height 39
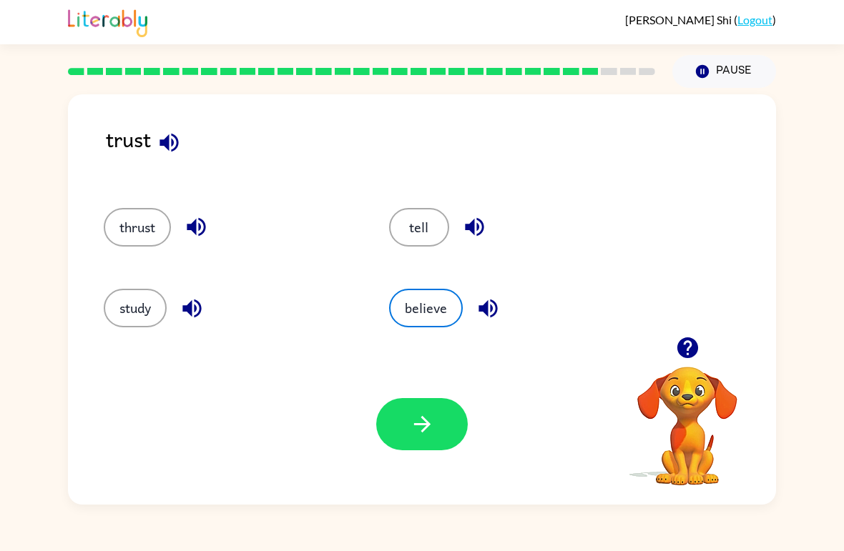
click at [415, 450] on button "button" at bounding box center [422, 424] width 92 height 52
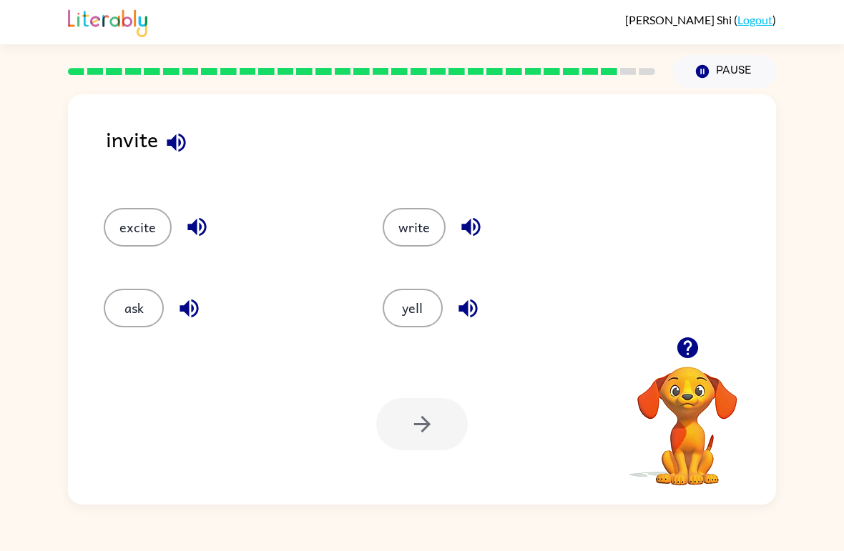
click at [145, 309] on button "ask" at bounding box center [134, 308] width 60 height 39
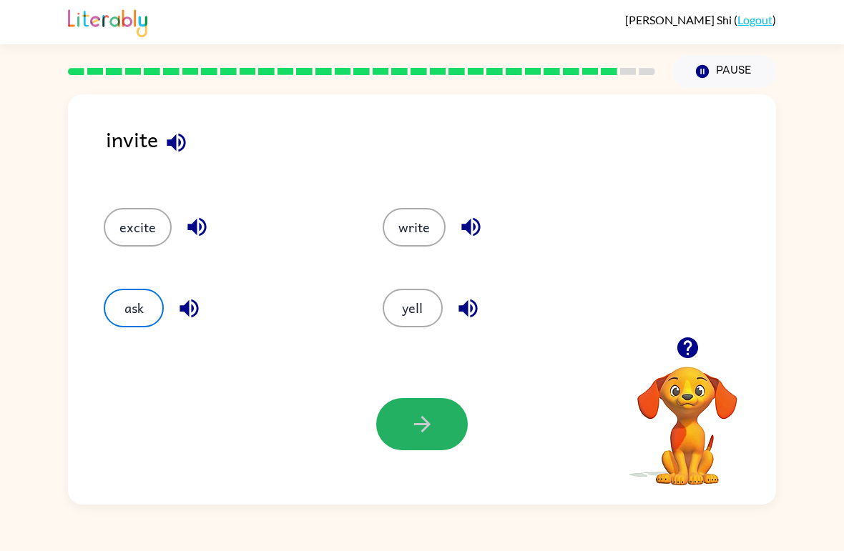
click at [410, 423] on icon "button" at bounding box center [422, 424] width 25 height 25
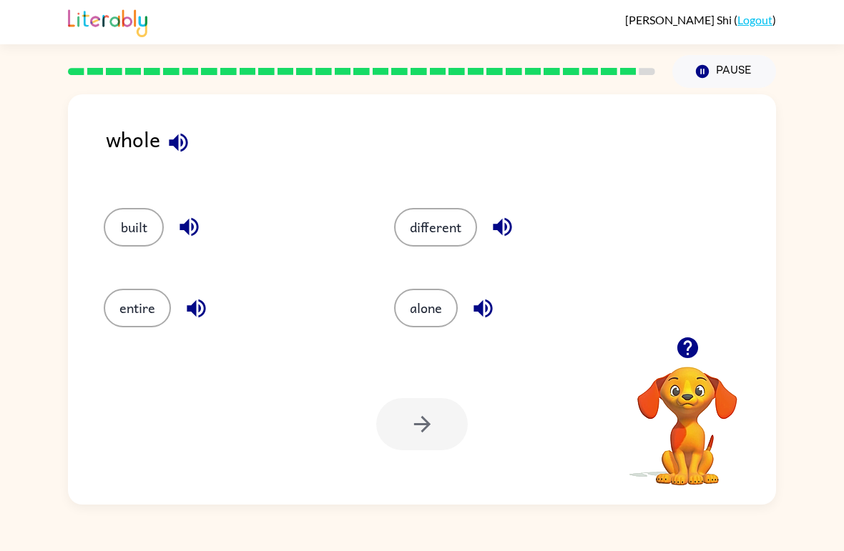
click at [121, 284] on div "entire" at bounding box center [222, 302] width 290 height 81
click at [138, 303] on button "entire" at bounding box center [137, 308] width 67 height 39
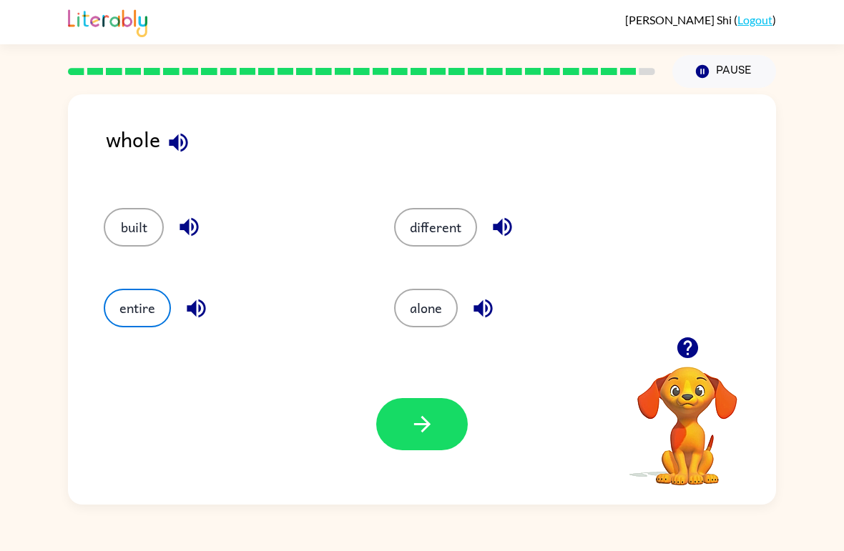
click at [438, 437] on button "button" at bounding box center [422, 424] width 92 height 52
